Goal: Information Seeking & Learning: Learn about a topic

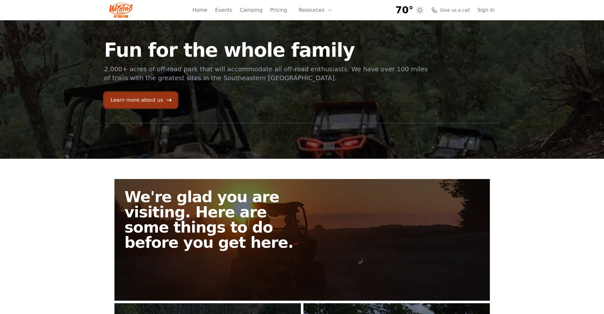
click at [160, 108] on link "Learn more about us" at bounding box center [140, 100] width 73 height 15
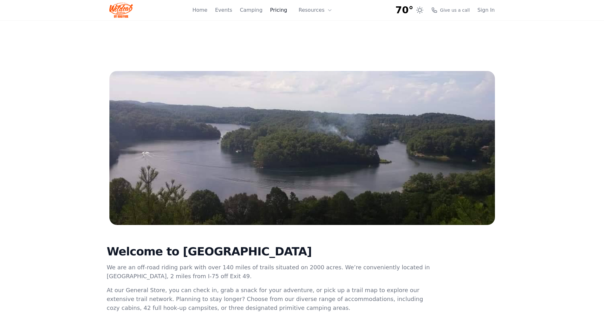
click at [272, 14] on link "Pricing" at bounding box center [278, 10] width 17 height 8
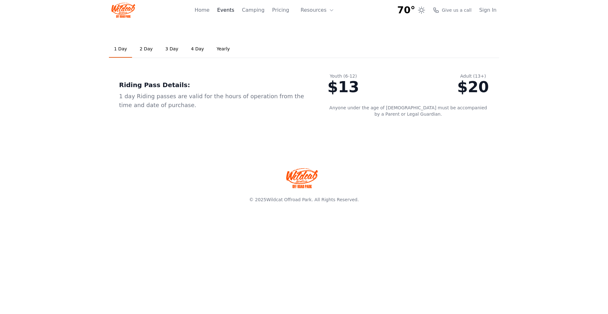
click at [217, 14] on link "Events" at bounding box center [225, 10] width 17 height 8
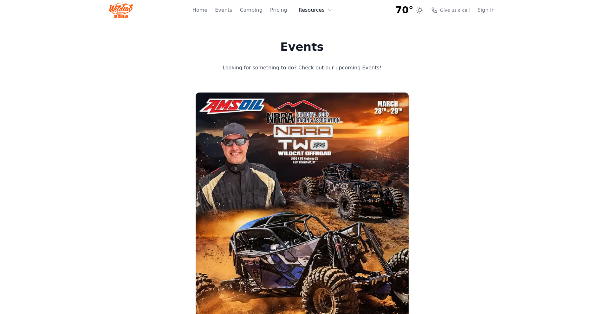
click at [320, 15] on button "Resources" at bounding box center [315, 10] width 41 height 13
click at [225, 44] on div "Events Looking for something to do? Check out our upcoming Events! AMSOIL NRRA …" at bounding box center [302, 275] width 406 height 510
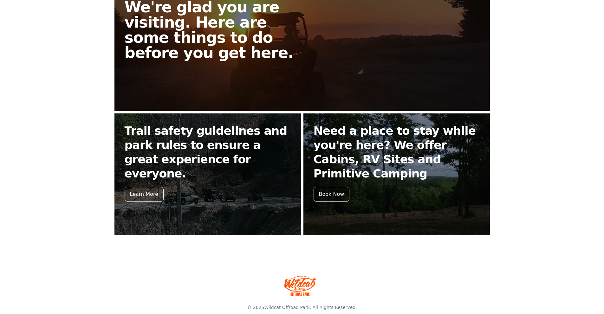
scroll to position [190, 0]
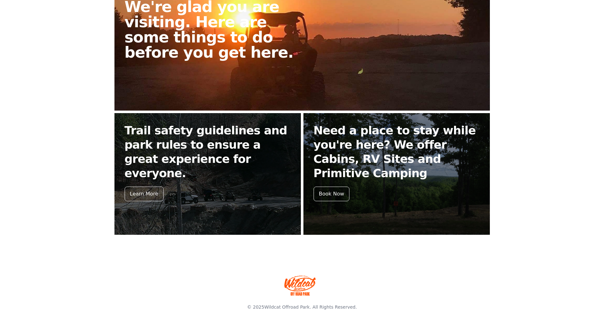
click at [191, 60] on h2 "We're glad you are visiting. Here are some things to do before you get here." at bounding box center [216, 29] width 183 height 61
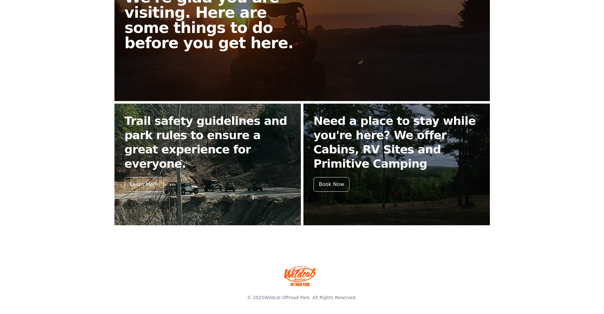
scroll to position [222, 0]
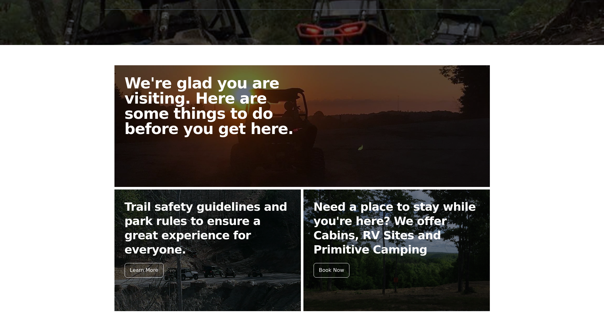
scroll to position [11, 0]
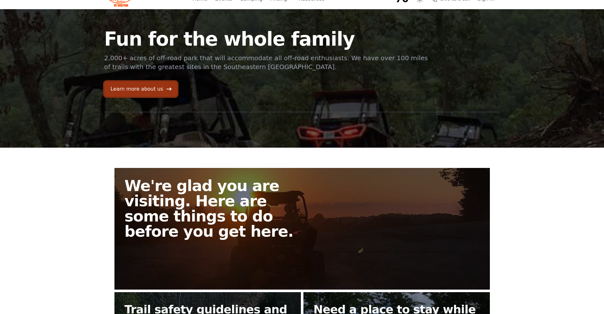
click at [114, 97] on link "Learn more about us" at bounding box center [140, 88] width 73 height 15
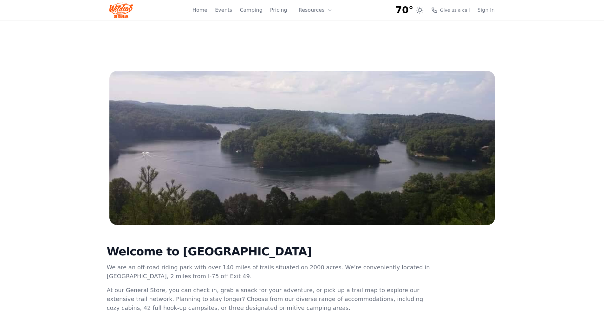
scroll to position [11, 0]
